Goal: Obtain resource: Download file/media

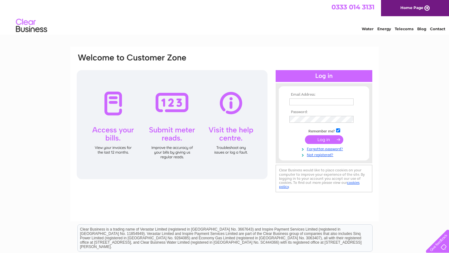
type input "[EMAIL_ADDRESS][DOMAIN_NAME]"
click at [320, 140] on input "submit" at bounding box center [324, 139] width 38 height 9
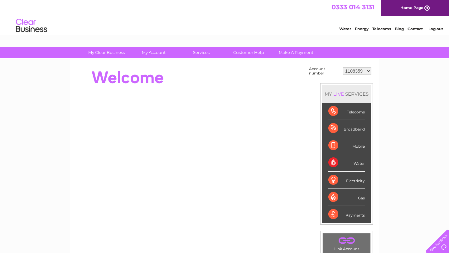
click at [349, 73] on select "1108359 30315088" at bounding box center [357, 70] width 28 height 7
select select "30315088"
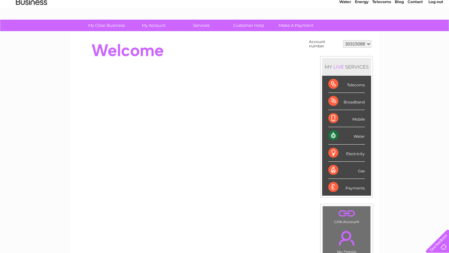
scroll to position [6, 0]
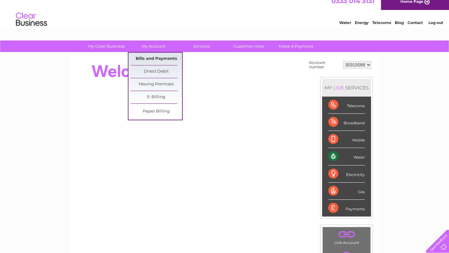
click at [154, 57] on link "Bills and Payments" at bounding box center [156, 59] width 51 height 12
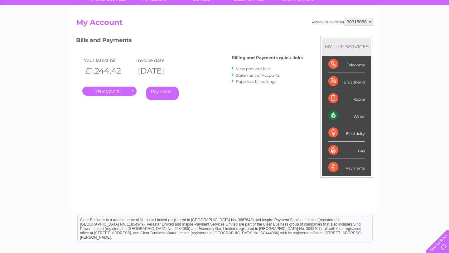
scroll to position [61, 0]
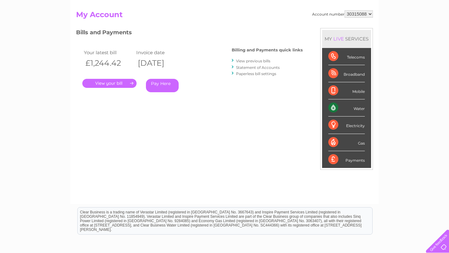
click at [256, 61] on link "View previous bills" at bounding box center [253, 61] width 34 height 5
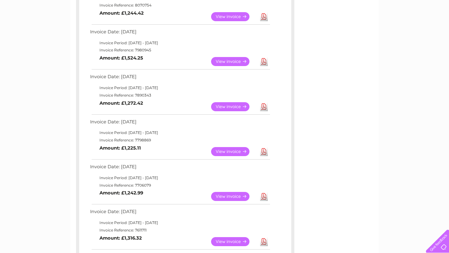
scroll to position [135, 0]
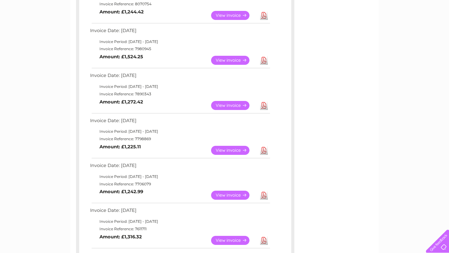
click at [241, 152] on link "View" at bounding box center [234, 150] width 46 height 9
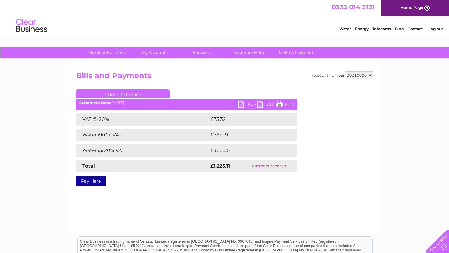
click at [242, 105] on link "PDF" at bounding box center [247, 105] width 19 height 9
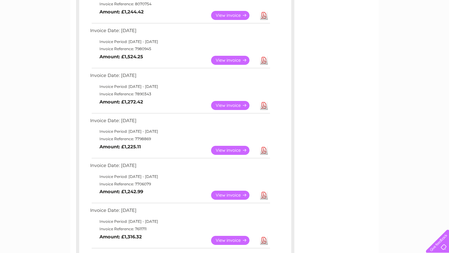
click at [244, 105] on link "View" at bounding box center [234, 105] width 46 height 9
click at [236, 107] on link "View" at bounding box center [234, 105] width 46 height 9
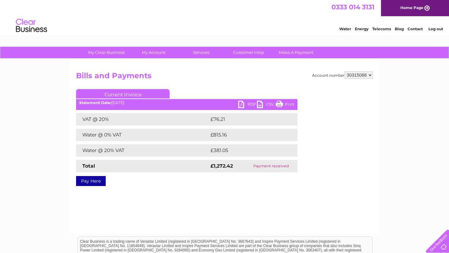
click at [242, 104] on link "PDF" at bounding box center [247, 105] width 19 height 9
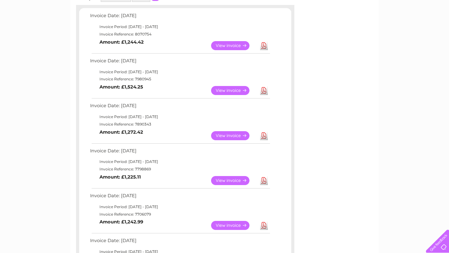
scroll to position [88, 0]
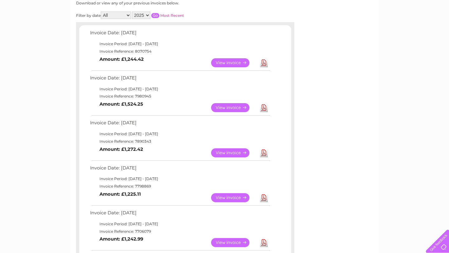
click at [222, 107] on link "View" at bounding box center [234, 107] width 46 height 9
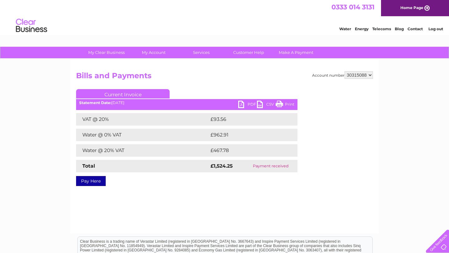
click at [240, 103] on link "PDF" at bounding box center [247, 105] width 19 height 9
